Goal: Task Accomplishment & Management: Manage account settings

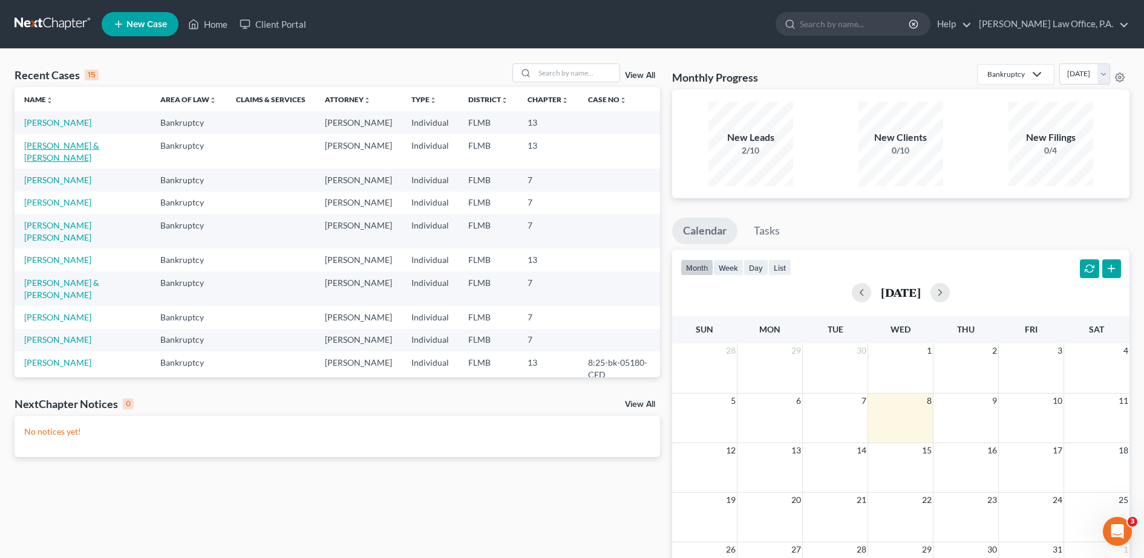
click at [62, 158] on link "[PERSON_NAME] & [PERSON_NAME]" at bounding box center [61, 151] width 75 height 22
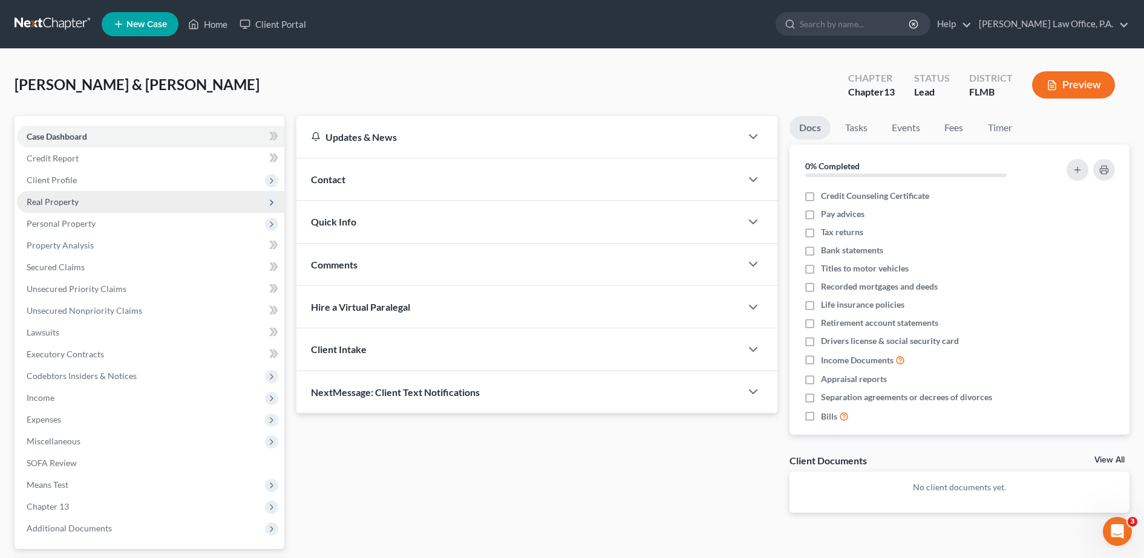
click at [70, 211] on span "Real Property" at bounding box center [150, 202] width 267 height 22
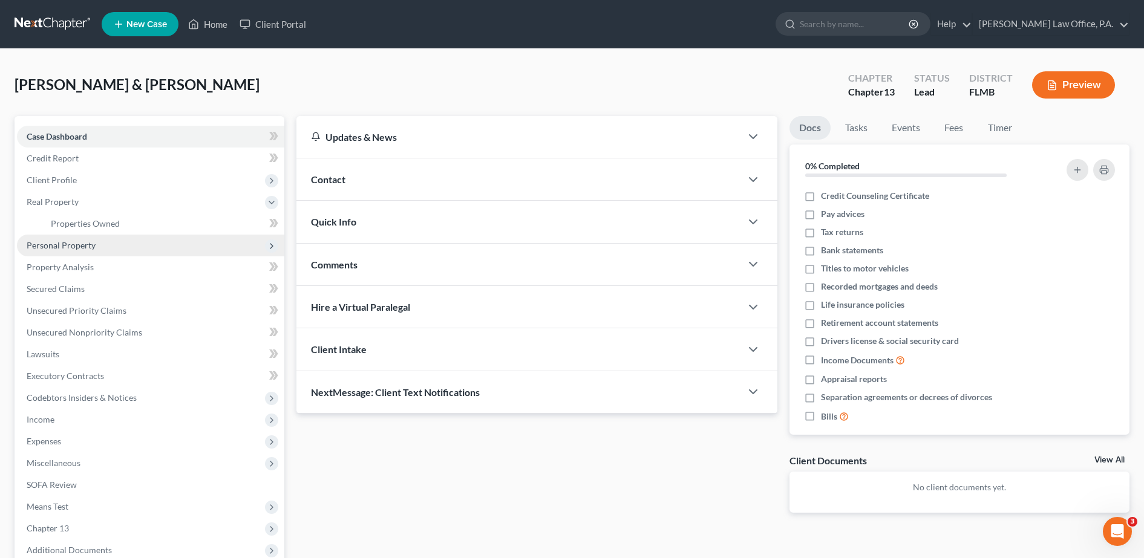
click at [84, 240] on span "Personal Property" at bounding box center [61, 245] width 69 height 10
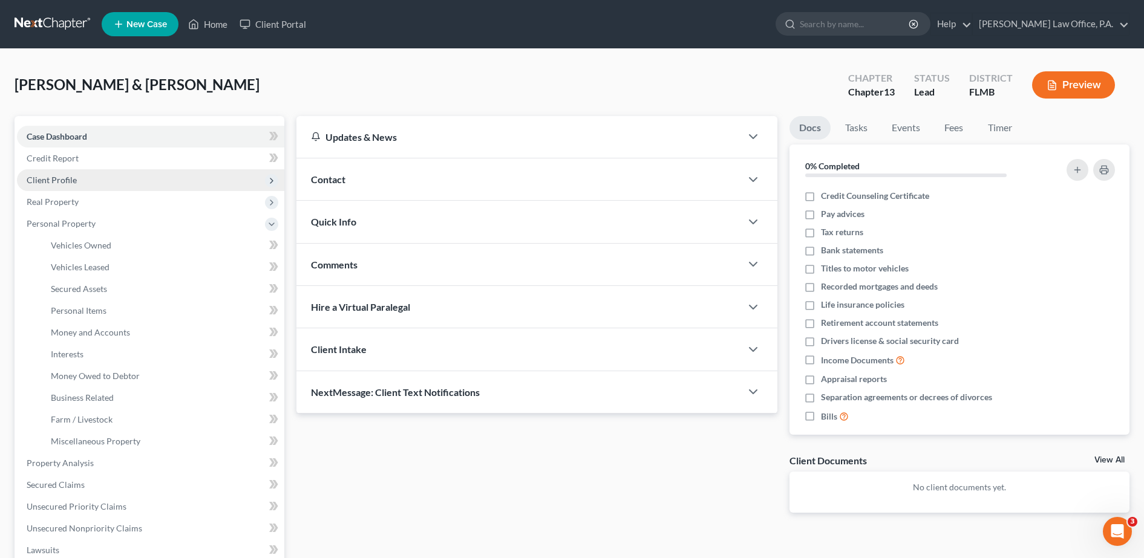
click at [64, 177] on span "Client Profile" at bounding box center [52, 180] width 50 height 10
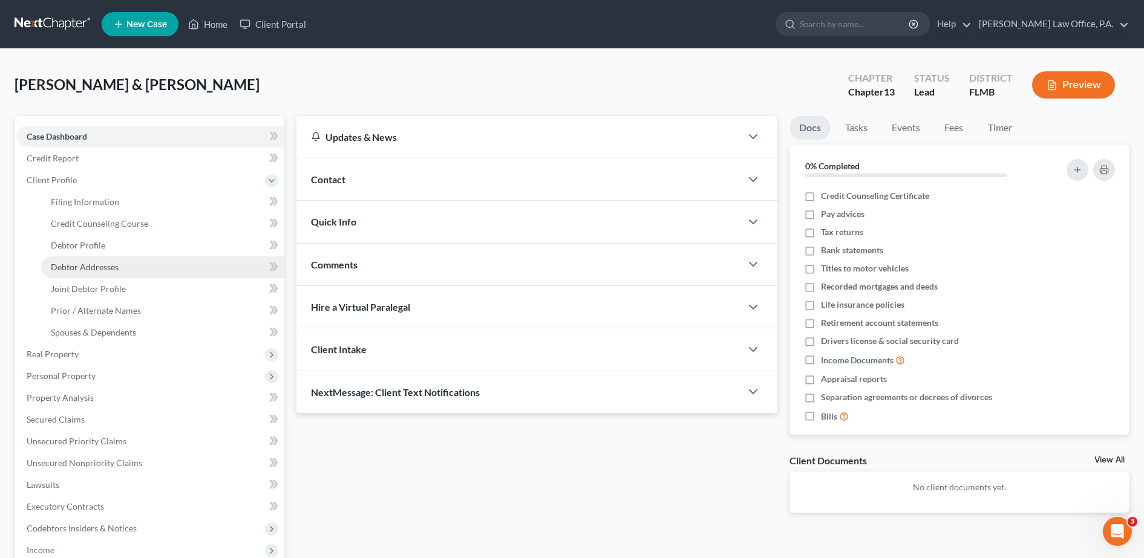
click at [92, 266] on span "Debtor Addresses" at bounding box center [85, 267] width 68 height 10
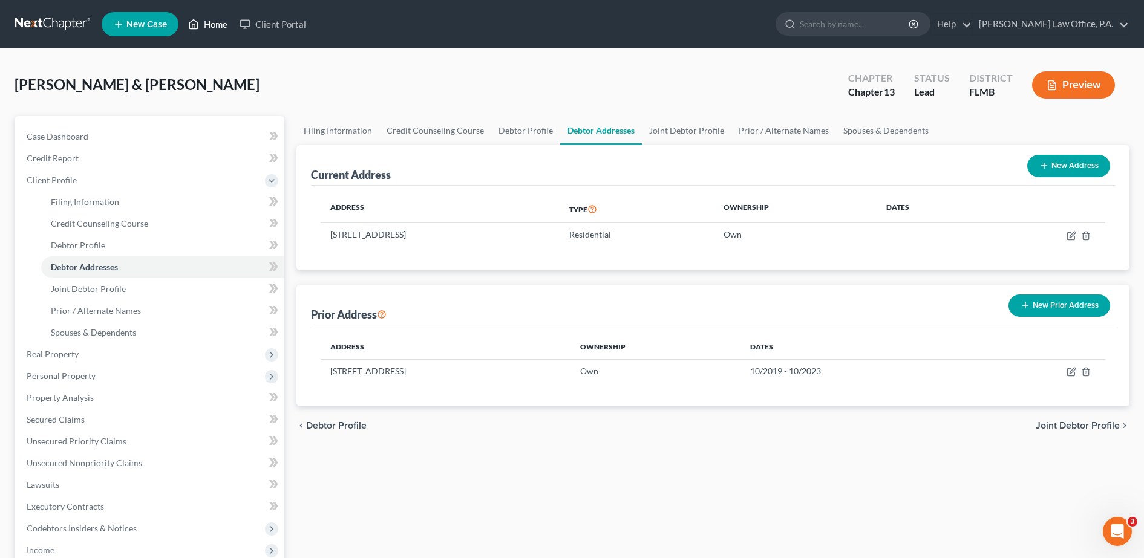
click at [209, 22] on link "Home" at bounding box center [207, 24] width 51 height 22
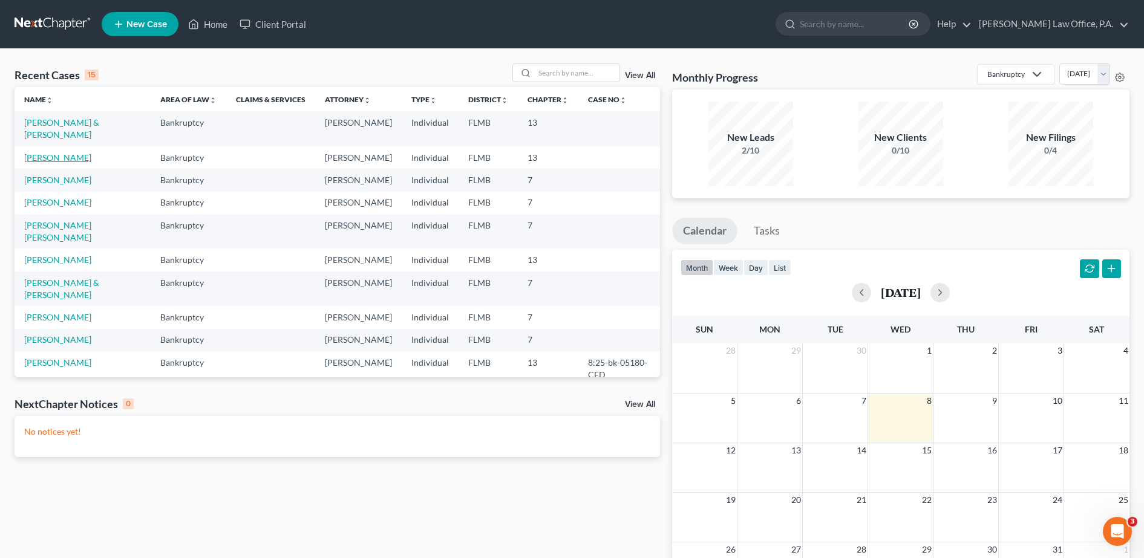
click at [74, 155] on link "[PERSON_NAME]" at bounding box center [57, 157] width 67 height 10
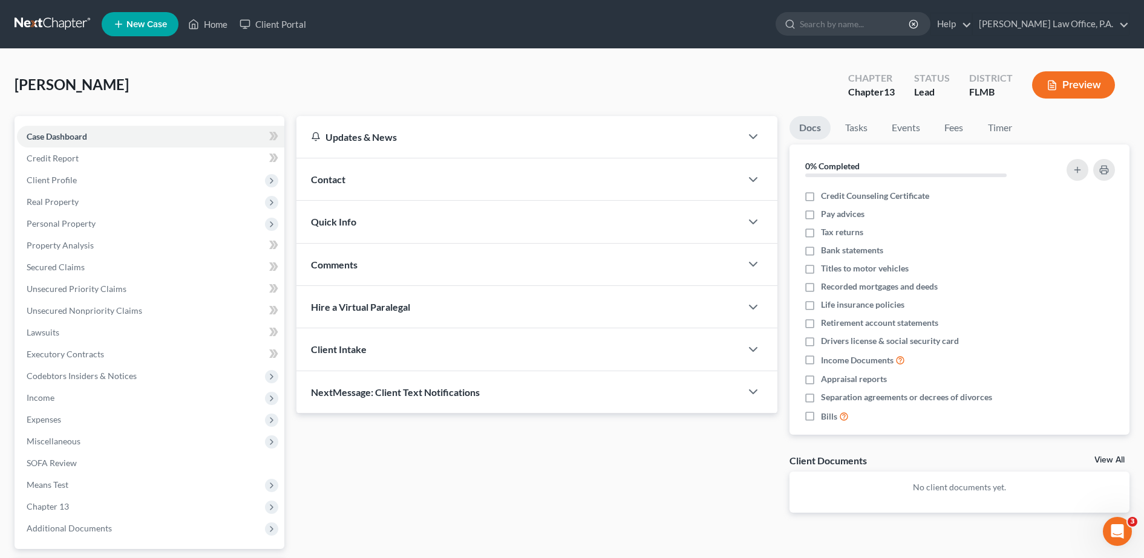
click at [1067, 87] on button "Preview" at bounding box center [1073, 84] width 83 height 27
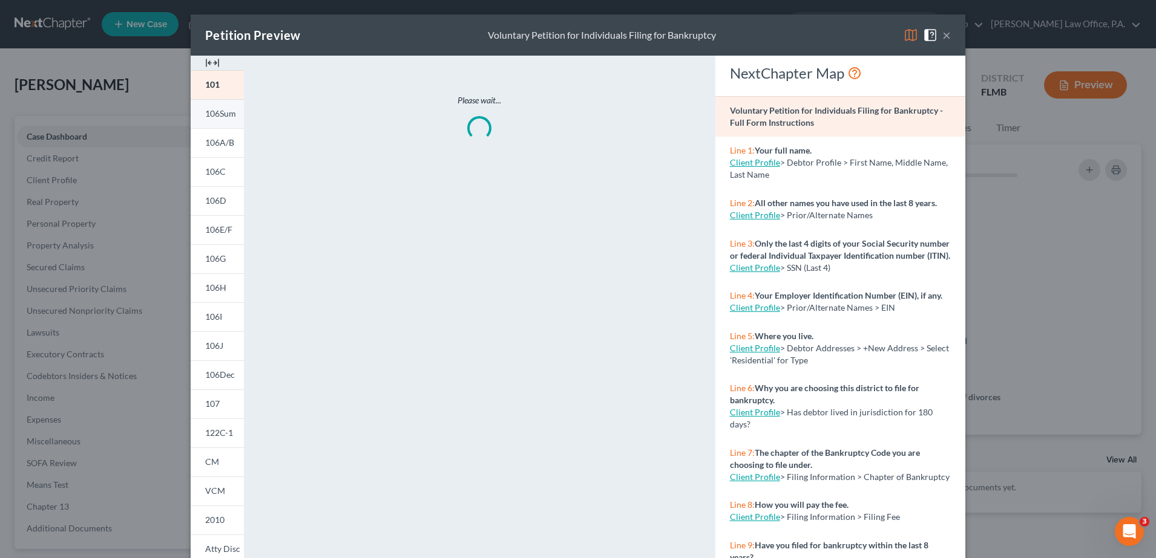
click at [215, 105] on link "106Sum" at bounding box center [217, 113] width 53 height 29
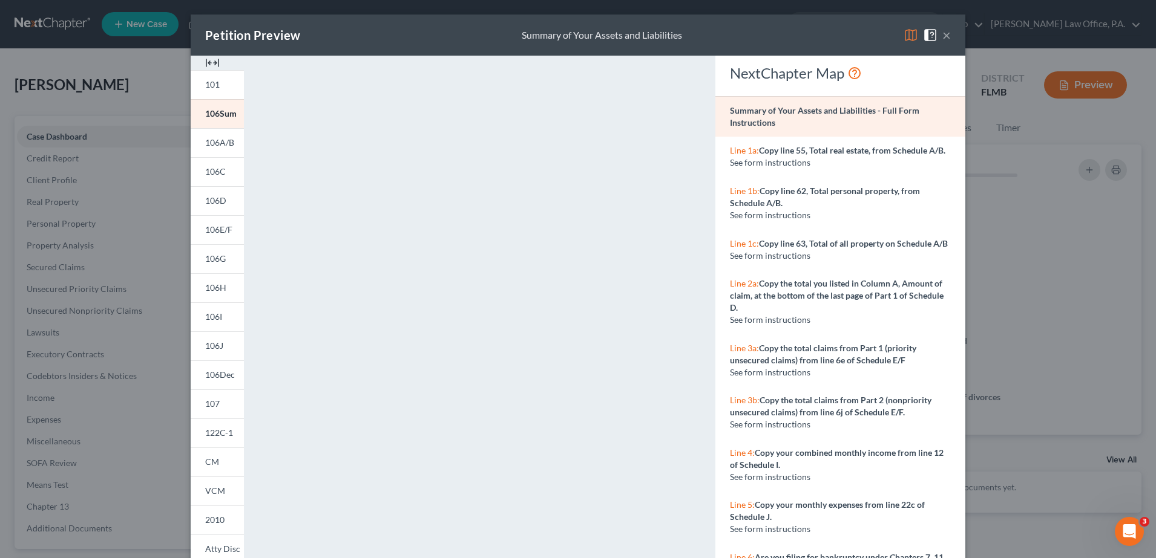
click at [942, 32] on button "×" at bounding box center [946, 35] width 8 height 15
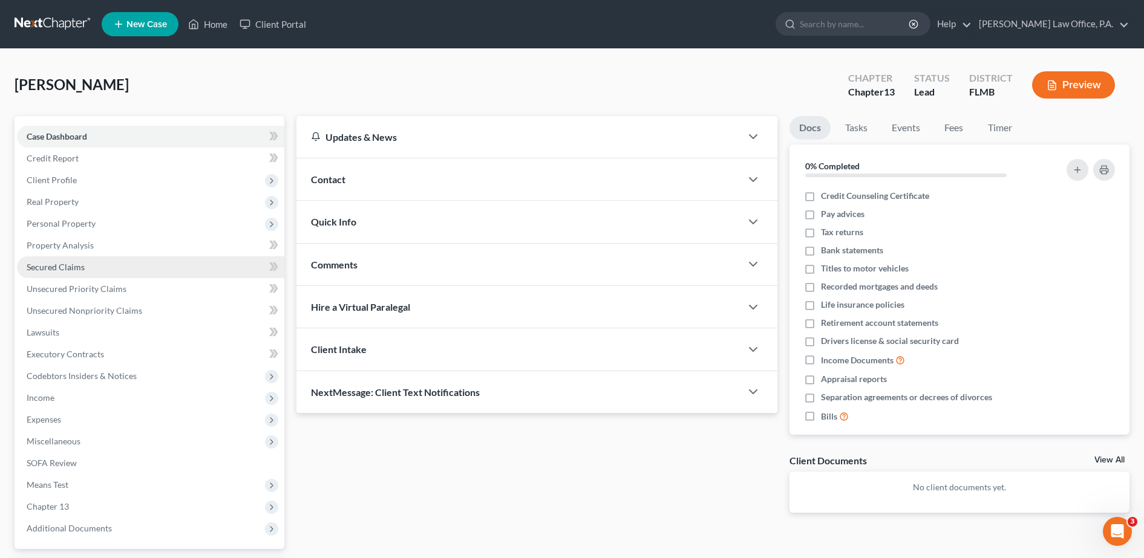
click at [87, 260] on link "Secured Claims" at bounding box center [150, 268] width 267 height 22
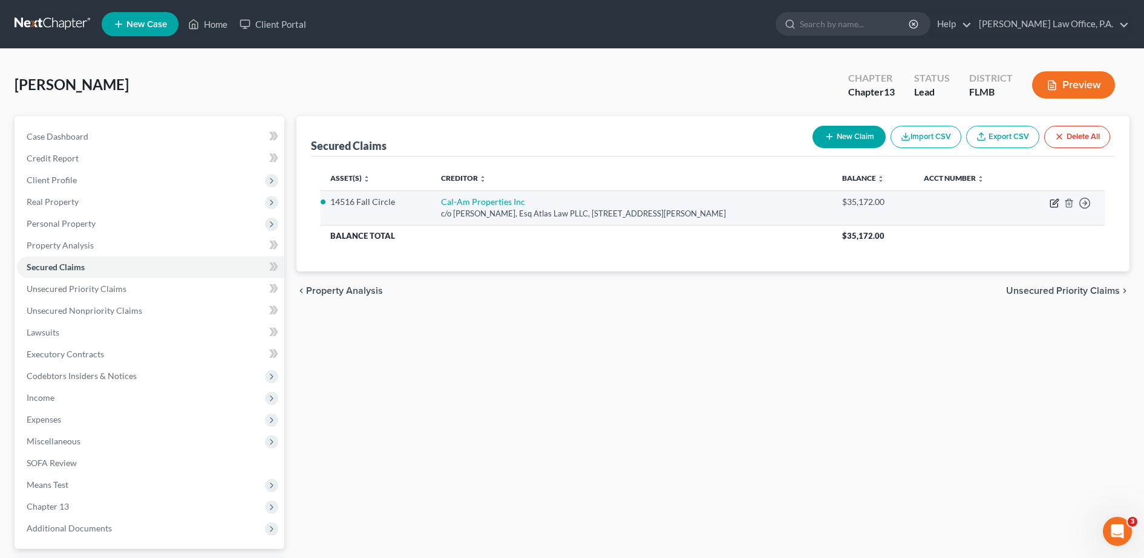
click at [1054, 200] on icon "button" at bounding box center [1053, 203] width 7 height 7
select select "9"
select select "2"
select select "0"
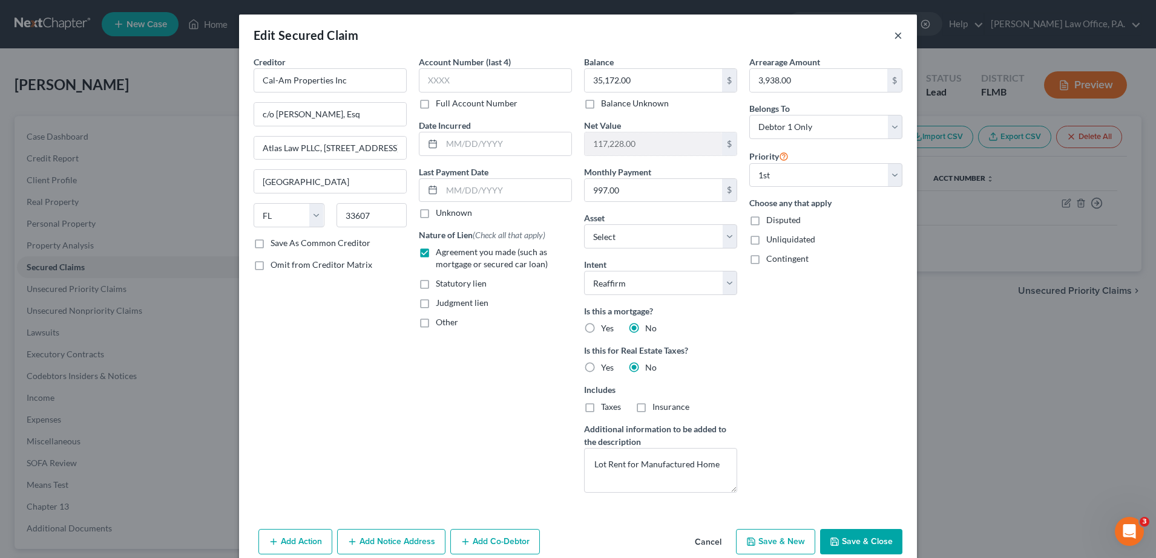
click at [894, 39] on button "×" at bounding box center [898, 35] width 8 height 15
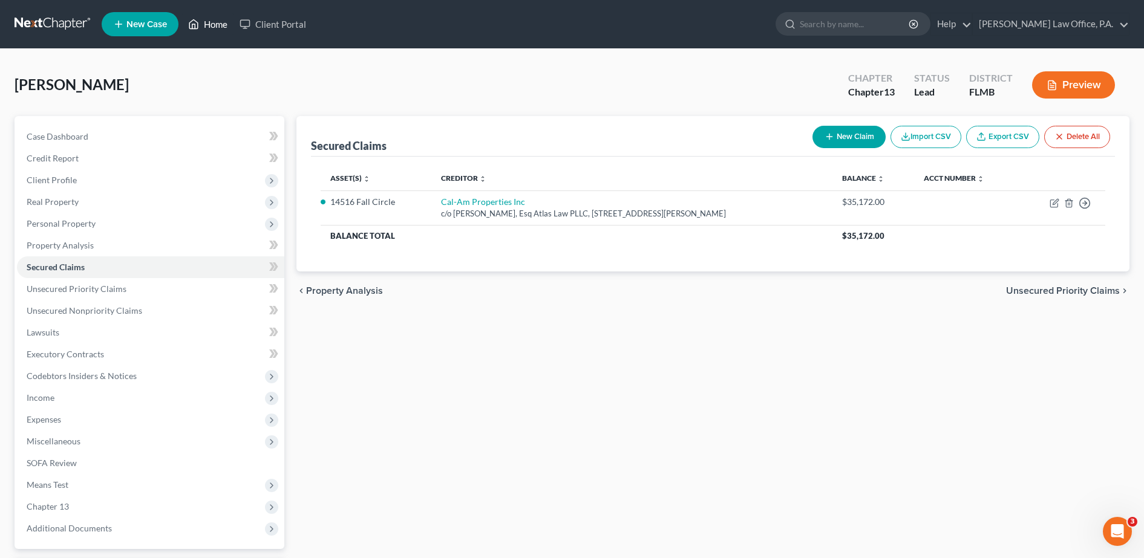
click at [207, 22] on link "Home" at bounding box center [207, 24] width 51 height 22
